Goal: Information Seeking & Learning: Learn about a topic

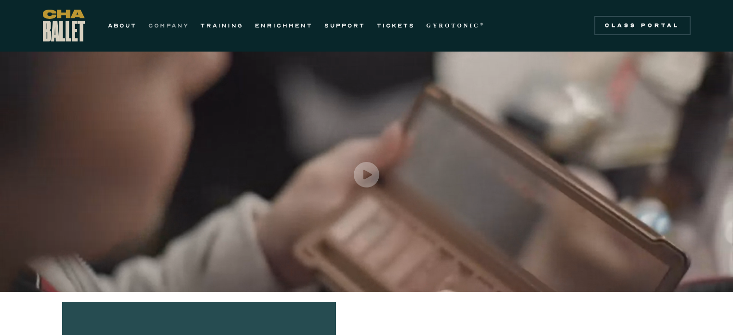
click at [166, 25] on link "COMPANY" at bounding box center [169, 26] width 41 height 12
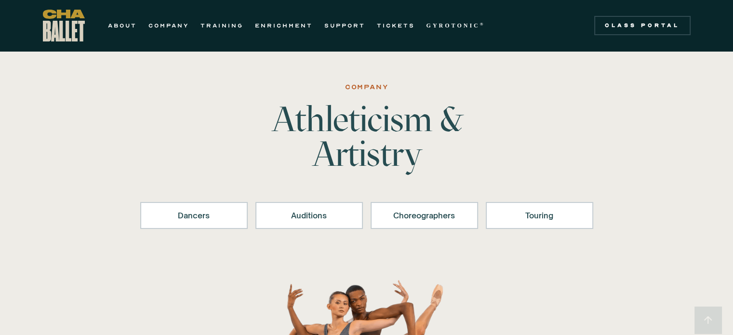
scroll to position [56, 0]
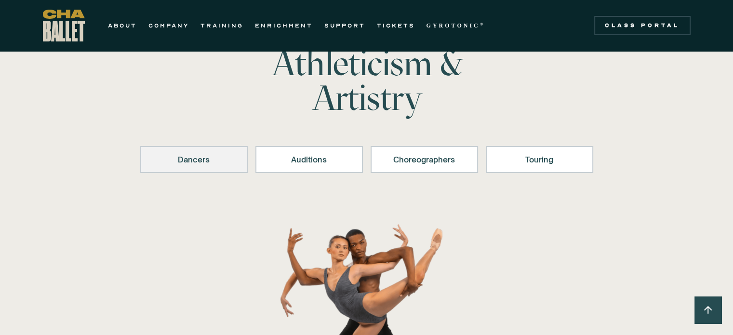
click at [179, 159] on div "Dancers" at bounding box center [194, 160] width 82 height 12
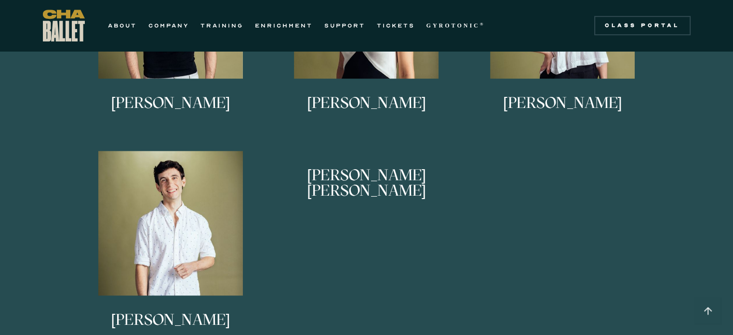
scroll to position [682, 0]
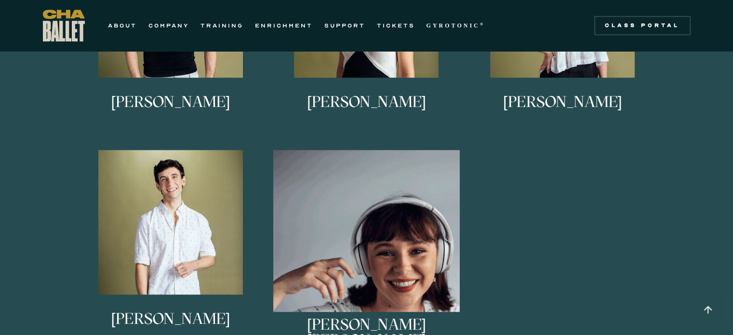
click at [409, 288] on img at bounding box center [366, 243] width 187 height 187
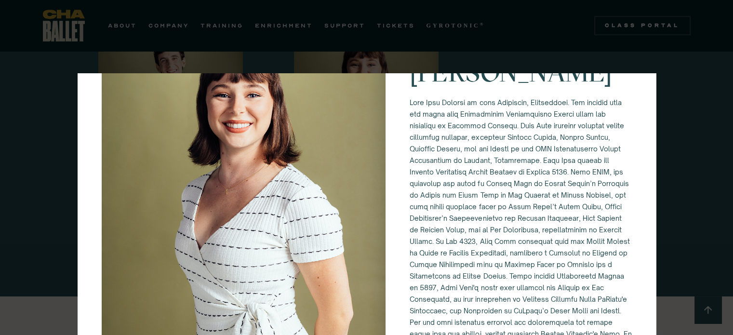
scroll to position [85, 0]
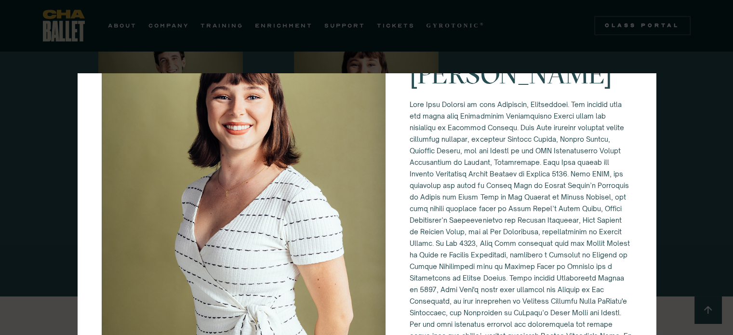
click at [703, 114] on div "[PERSON_NAME] [PERSON_NAME]" at bounding box center [366, 167] width 733 height 335
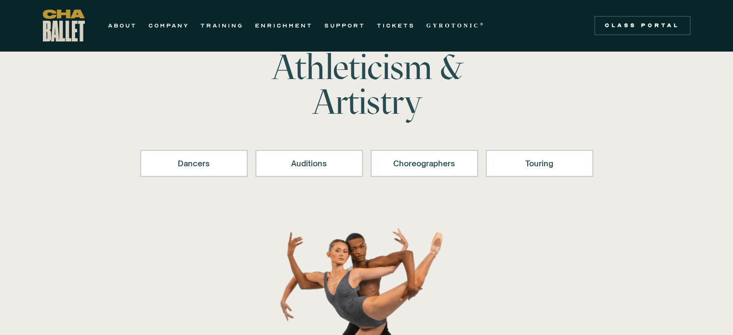
scroll to position [0, 0]
